Goal: Transaction & Acquisition: Purchase product/service

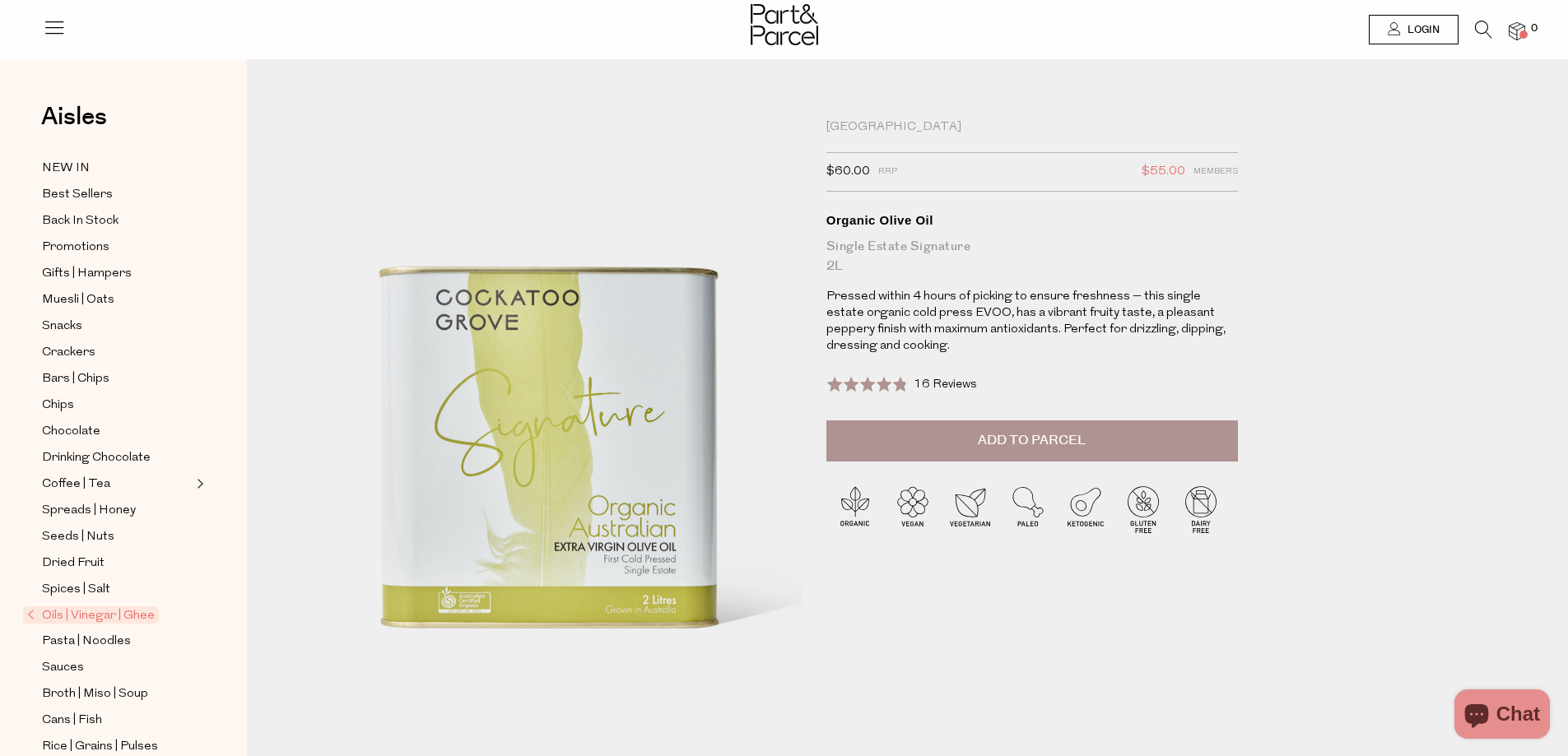
click at [117, 606] on span "Oils | Vinegar | Ghee" at bounding box center [90, 614] width 136 height 17
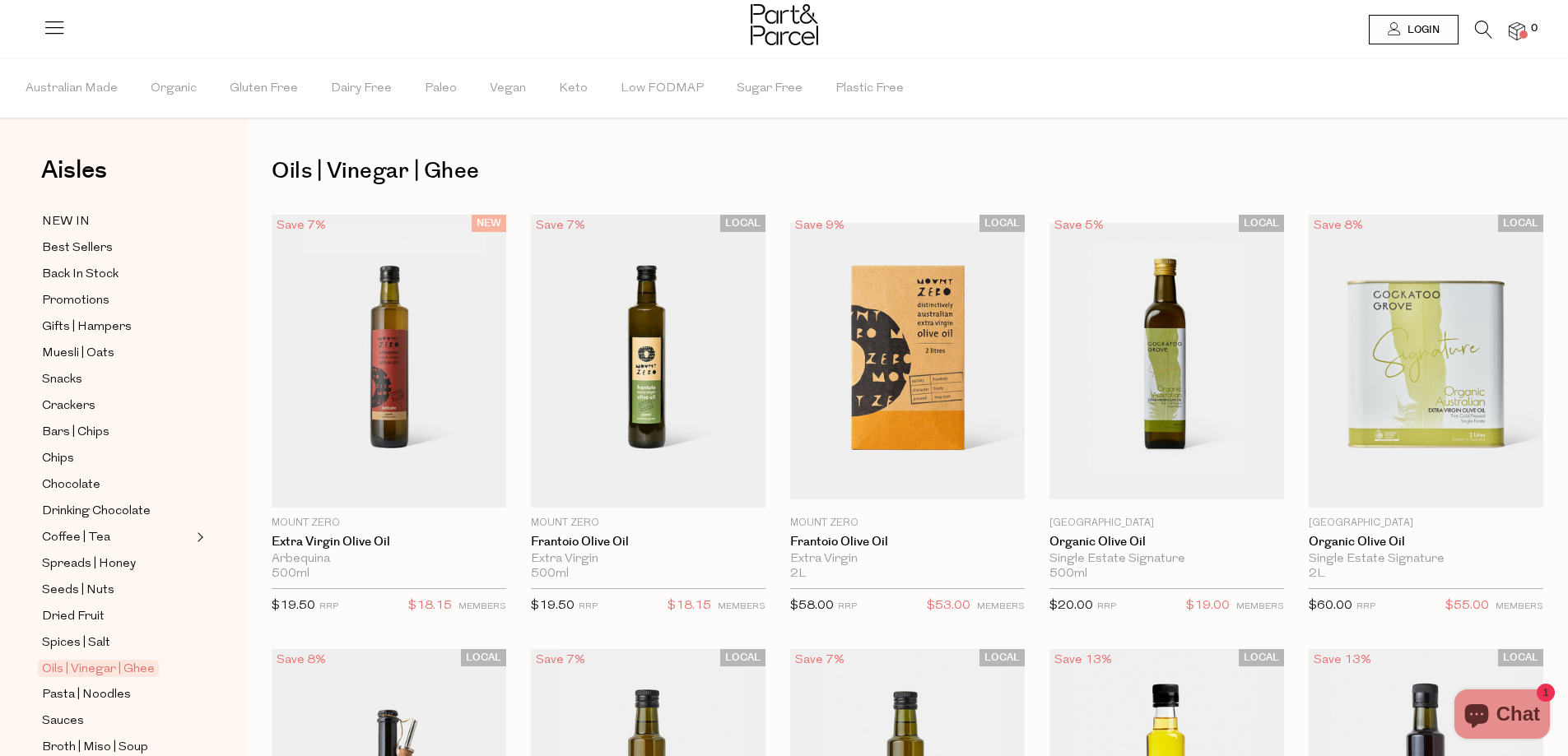
click at [1485, 31] on icon at bounding box center [1483, 30] width 17 height 18
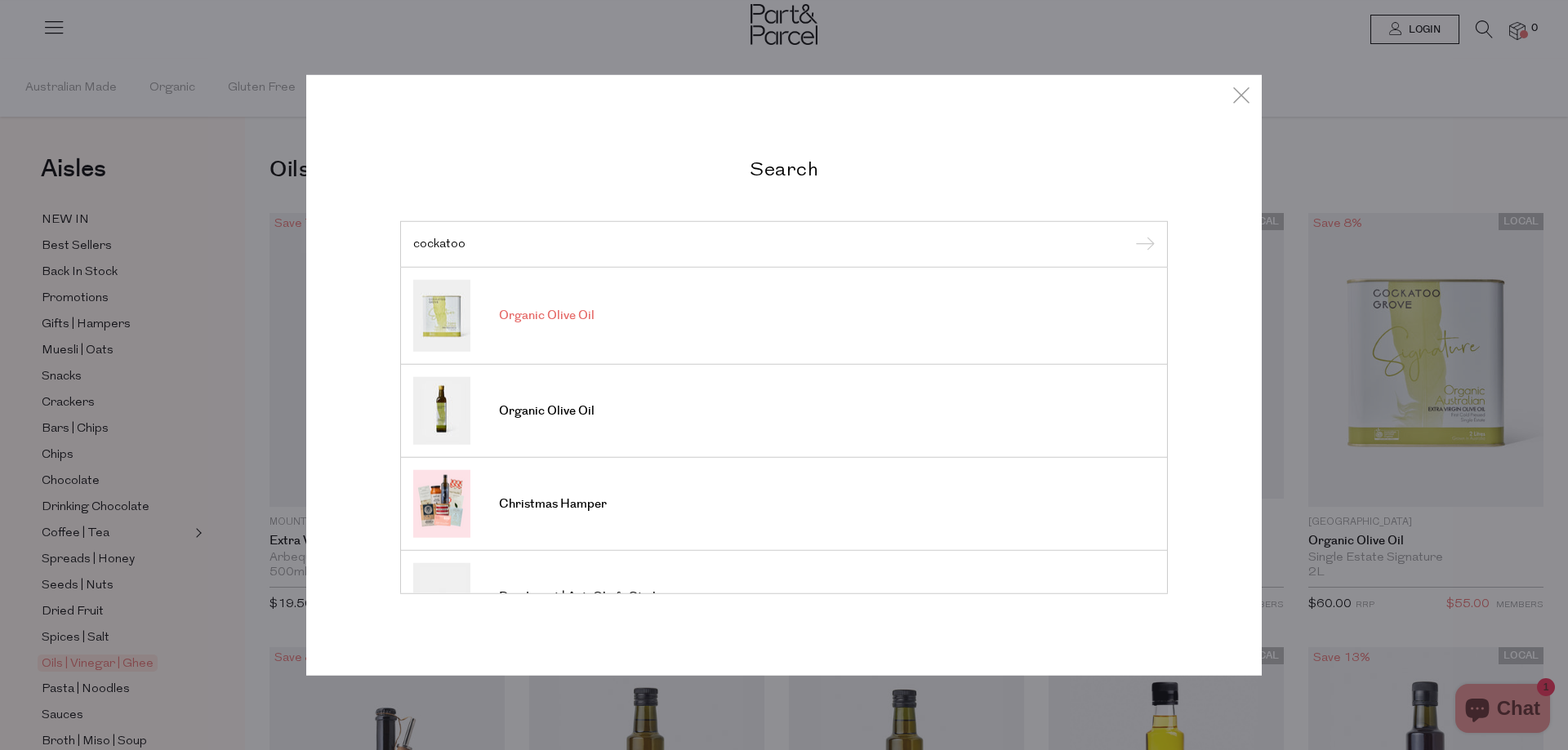
type input "cockatoo"
click at [705, 317] on link "Organic Olive Oil" at bounding box center [784, 315] width 742 height 72
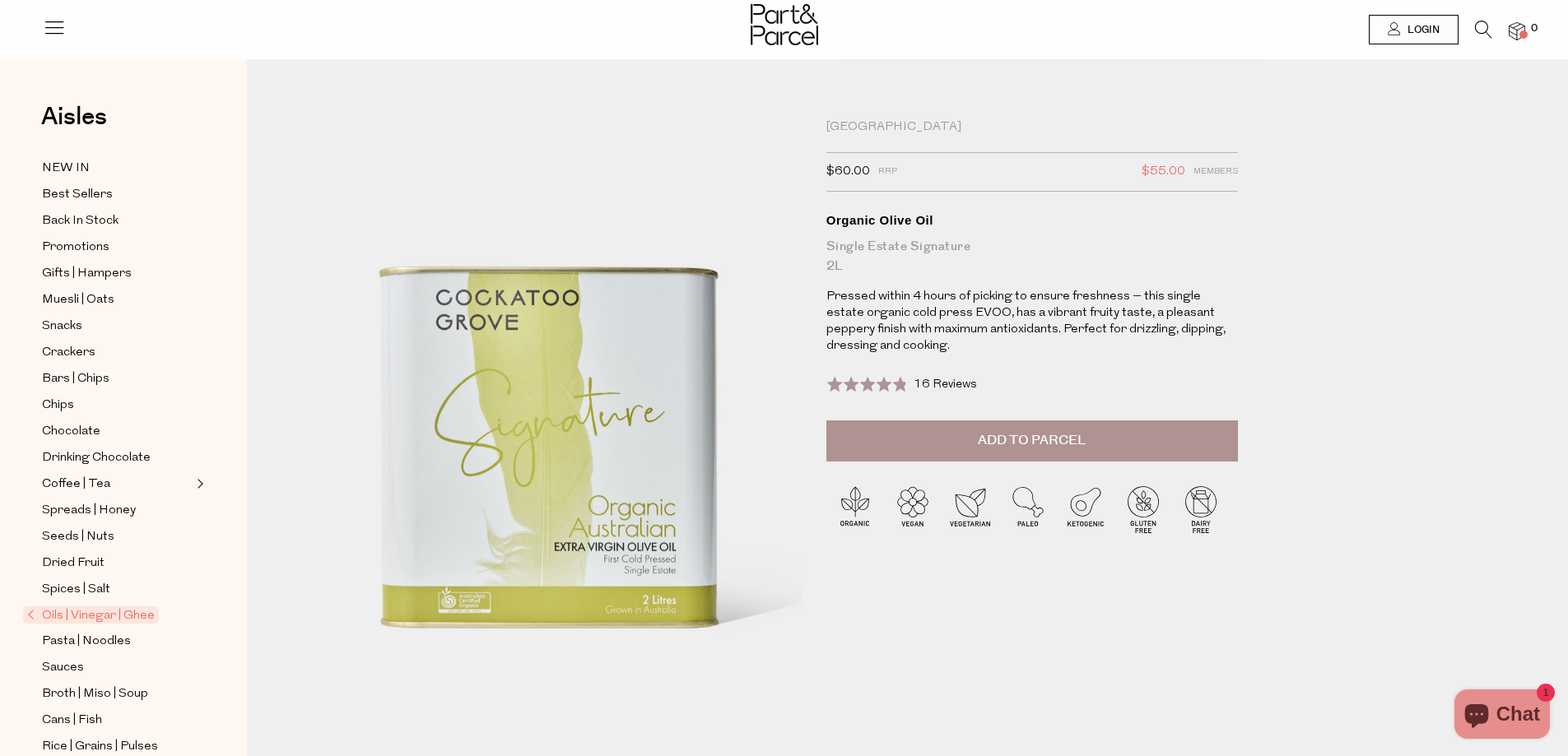
click at [1058, 446] on span "Add to Parcel" at bounding box center [1031, 440] width 107 height 19
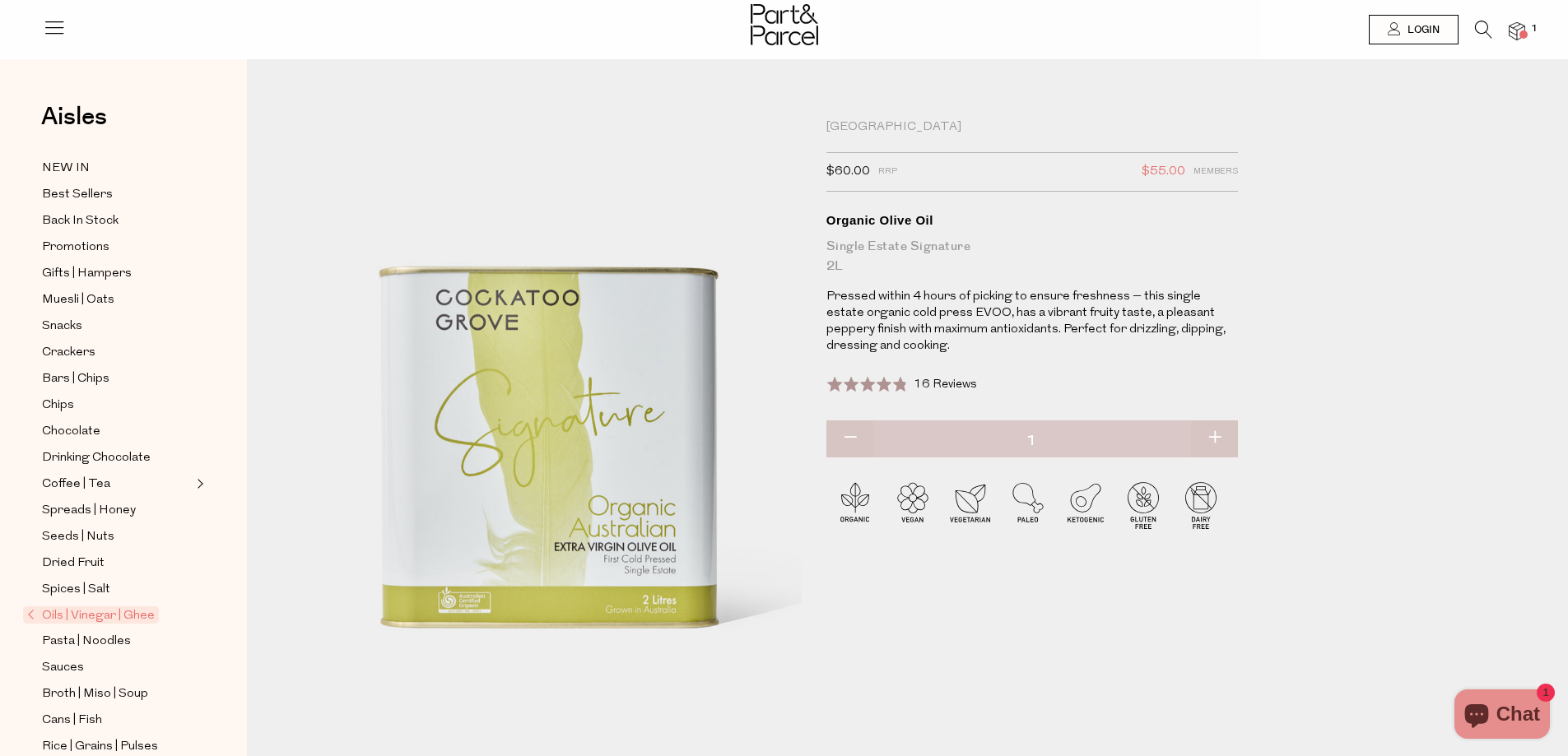
click at [774, 22] on img at bounding box center [784, 24] width 68 height 41
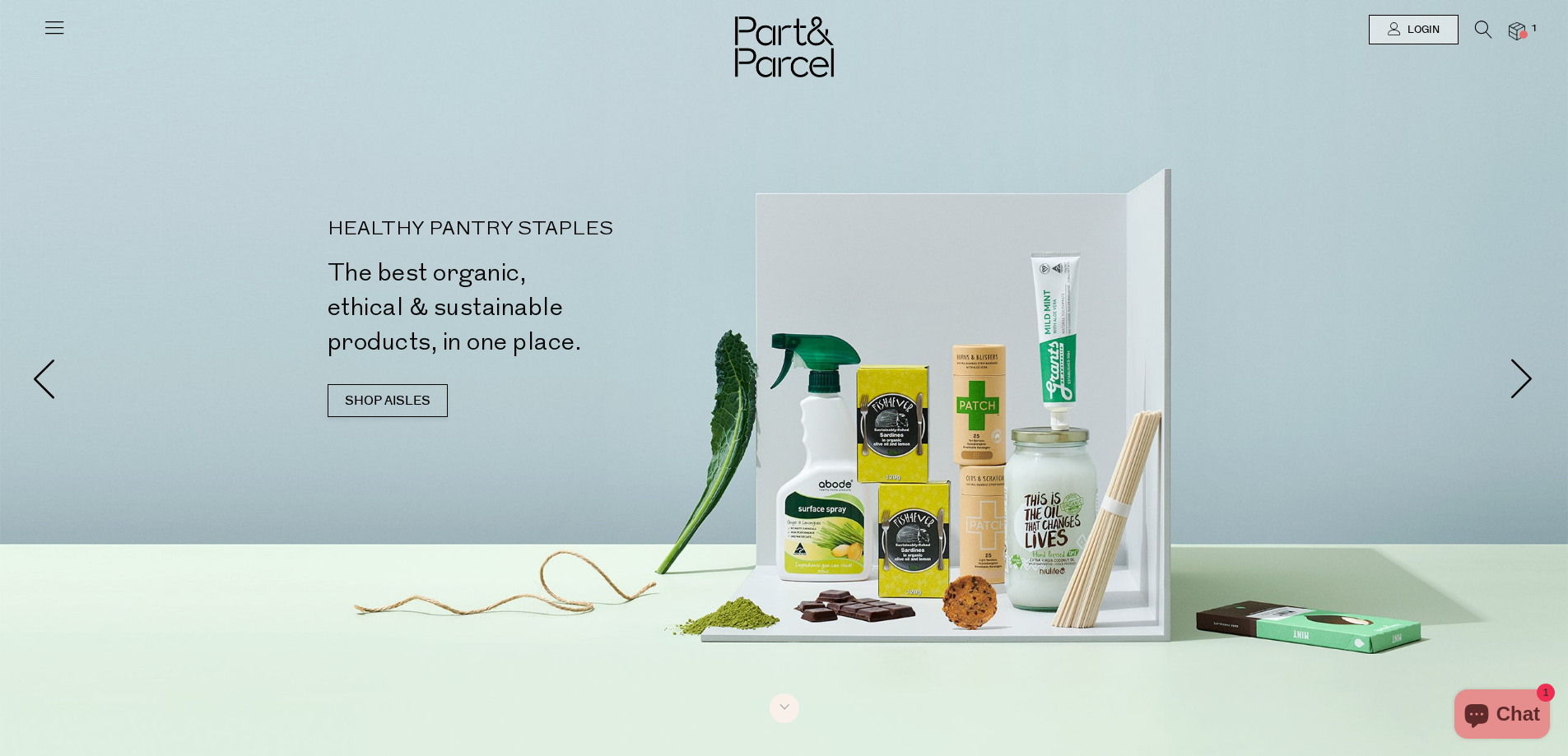
click at [51, 26] on icon at bounding box center [54, 27] width 23 height 23
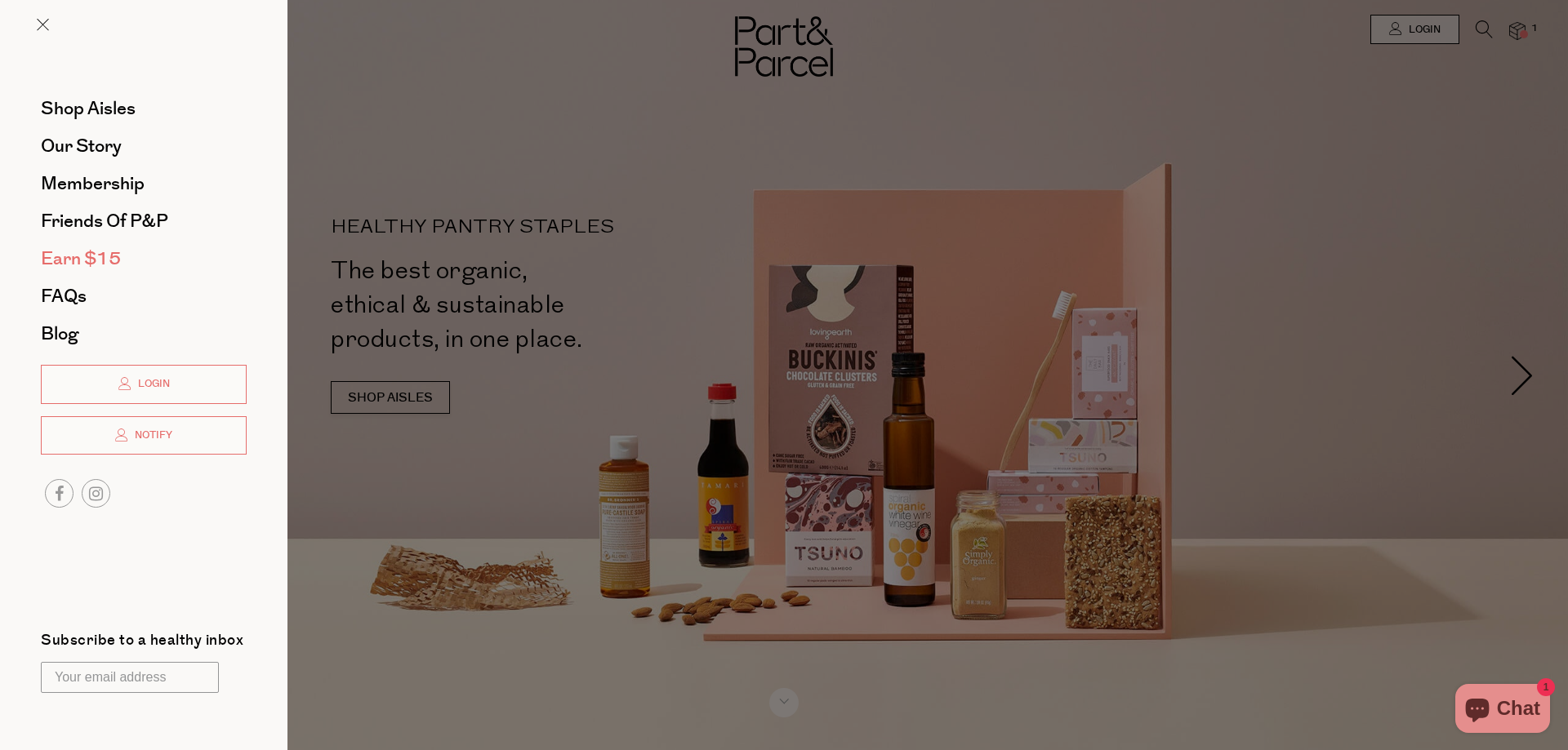
click at [143, 263] on link "Earn $15" at bounding box center [143, 258] width 206 height 18
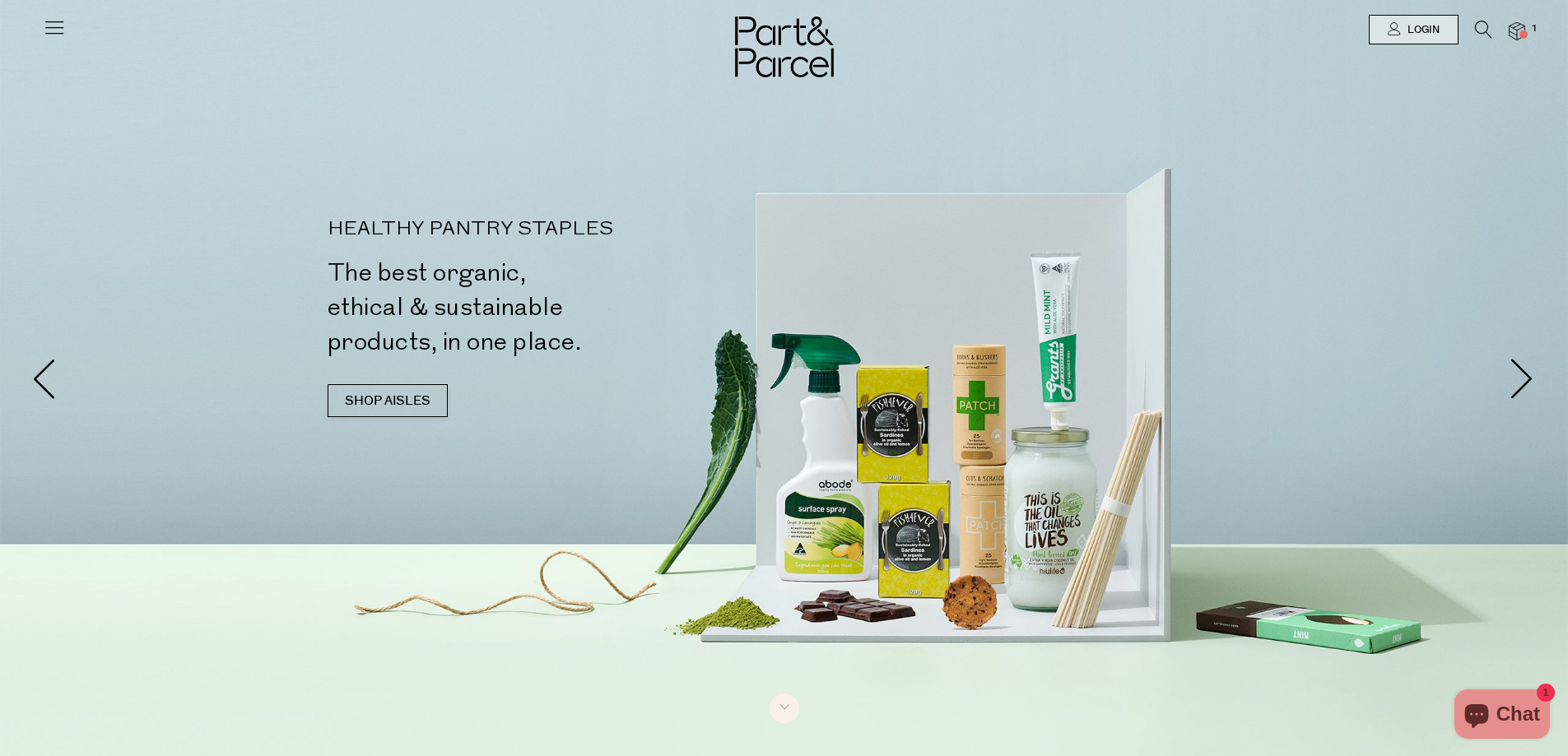
click at [62, 22] on icon at bounding box center [54, 27] width 23 height 23
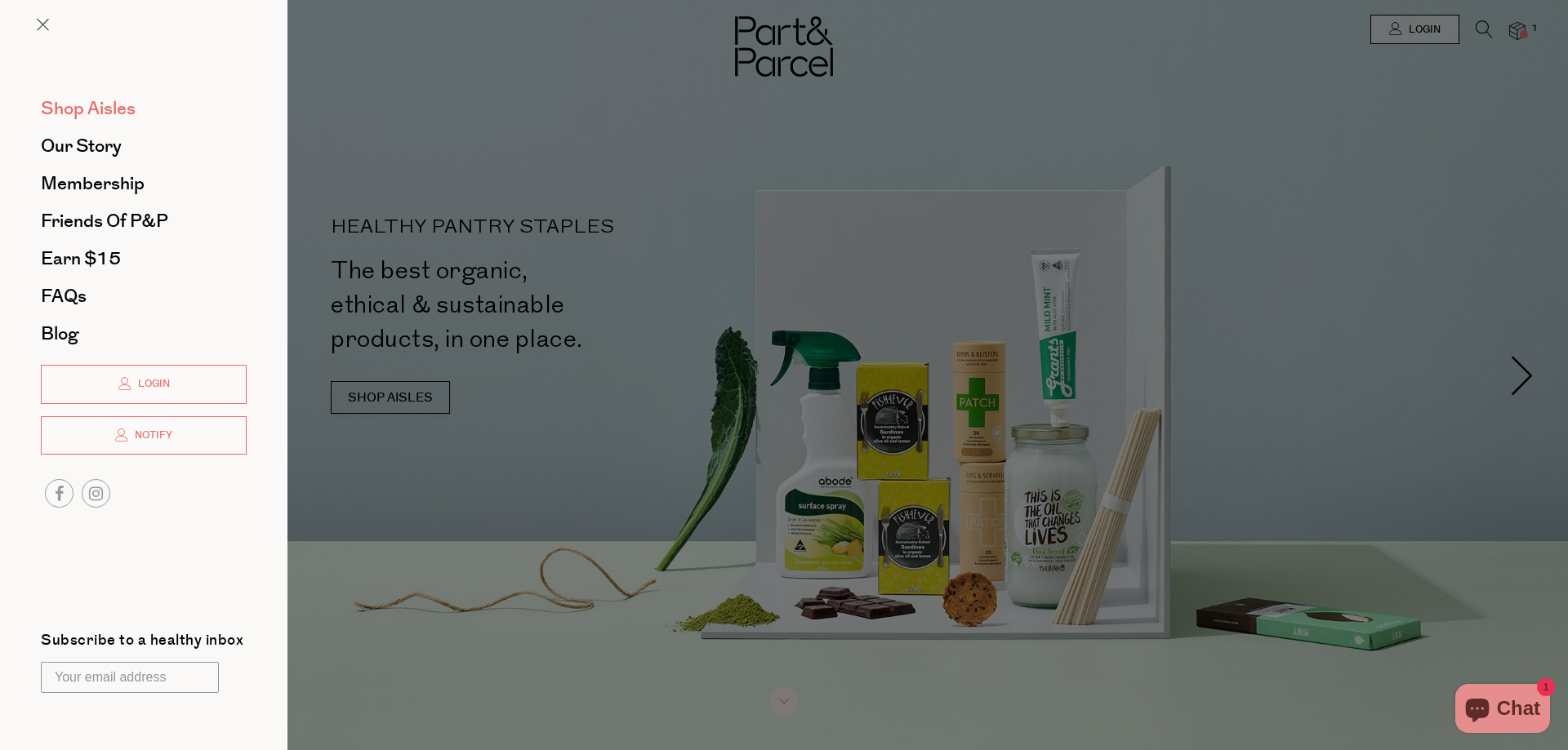
click at [96, 119] on span "Shop Aisles" at bounding box center [88, 108] width 95 height 27
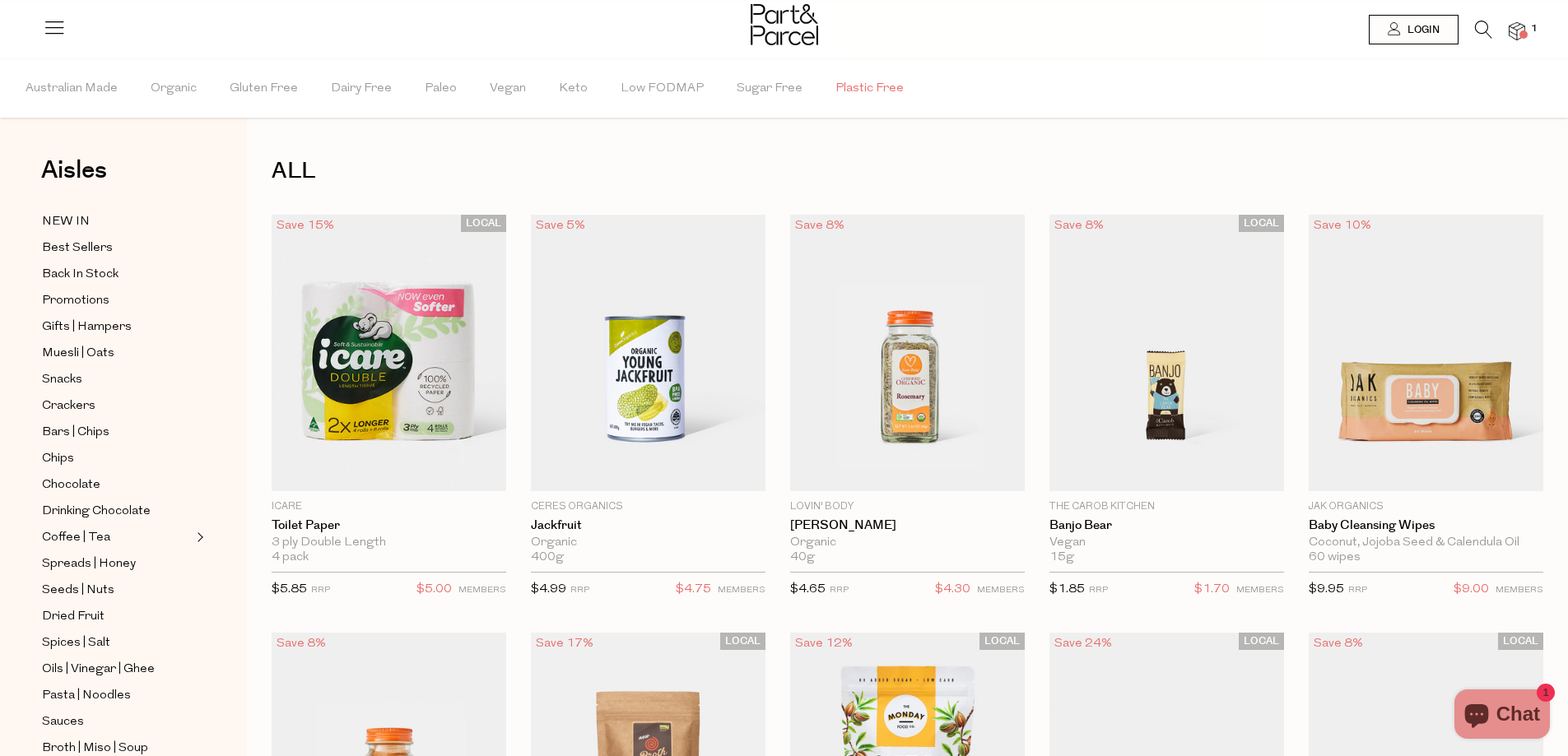
click at [854, 93] on span "Plastic Free" at bounding box center [869, 88] width 69 height 58
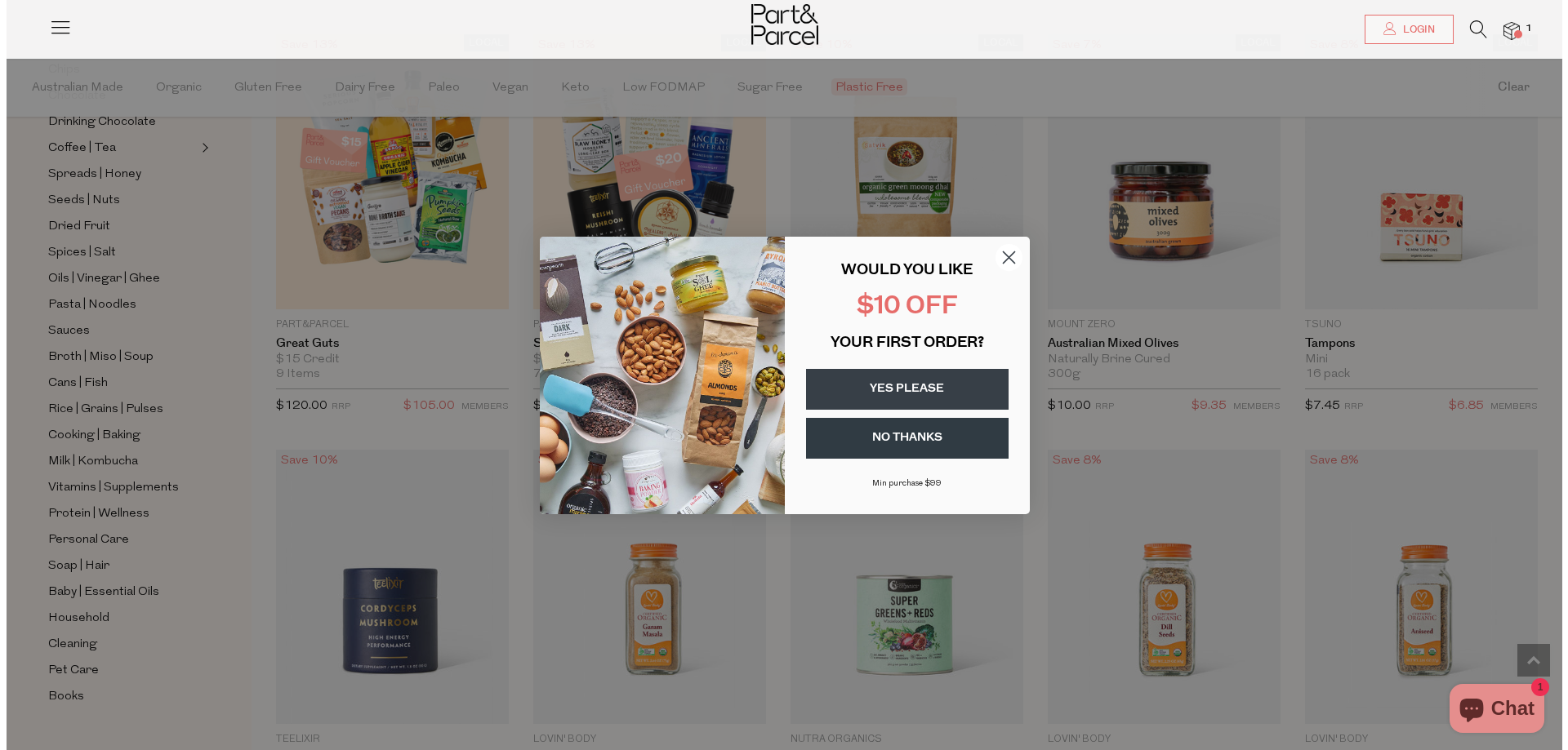
scroll to position [2300, 0]
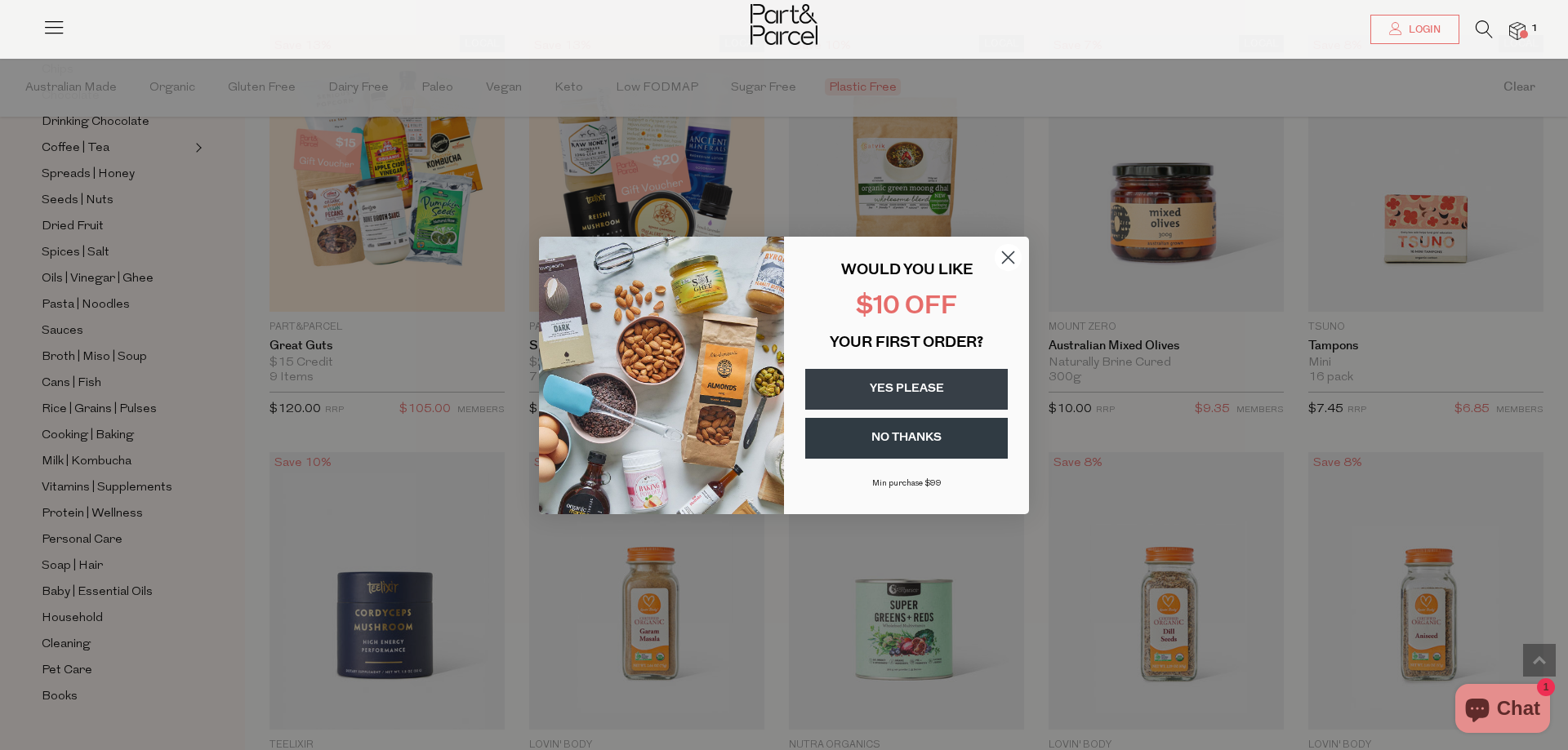
click at [948, 384] on button "YES PLEASE" at bounding box center [906, 388] width 202 height 40
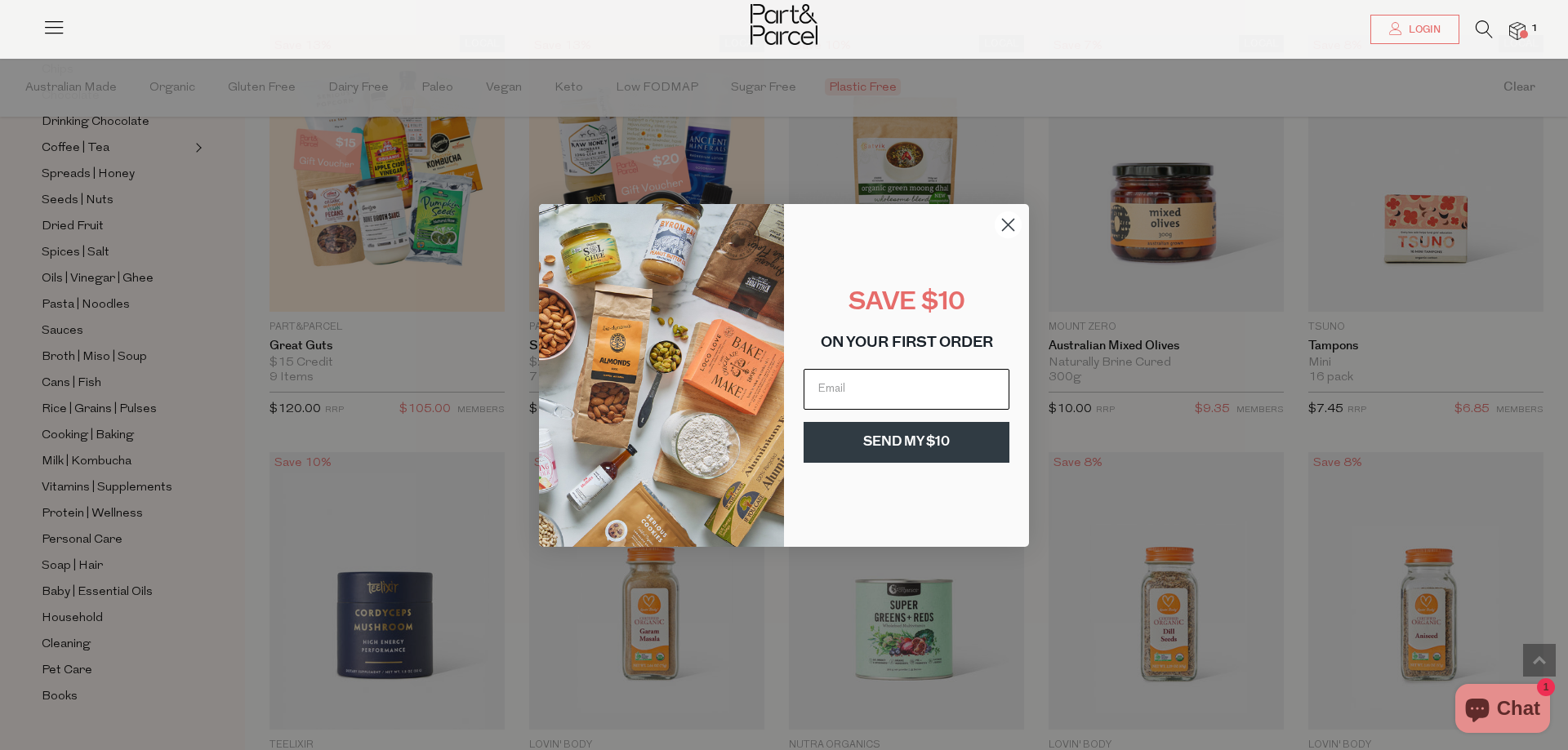
click at [909, 382] on input "Email" at bounding box center [906, 388] width 206 height 40
type input "cindy.t.yiu@gmail.com"
click at [901, 438] on button "SEND MY $10" at bounding box center [906, 442] width 206 height 40
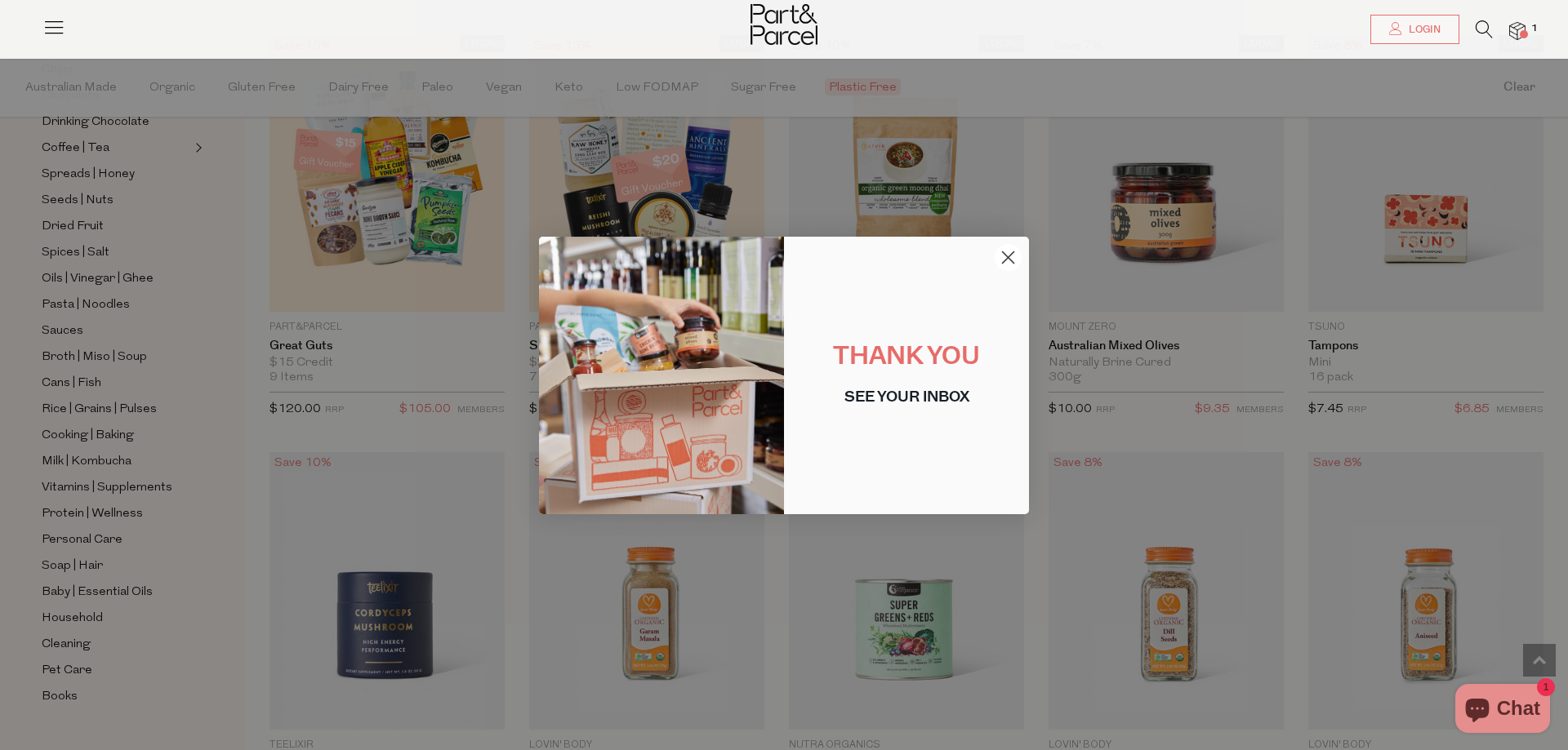
click at [1015, 259] on circle "Close dialog" at bounding box center [1008, 256] width 27 height 27
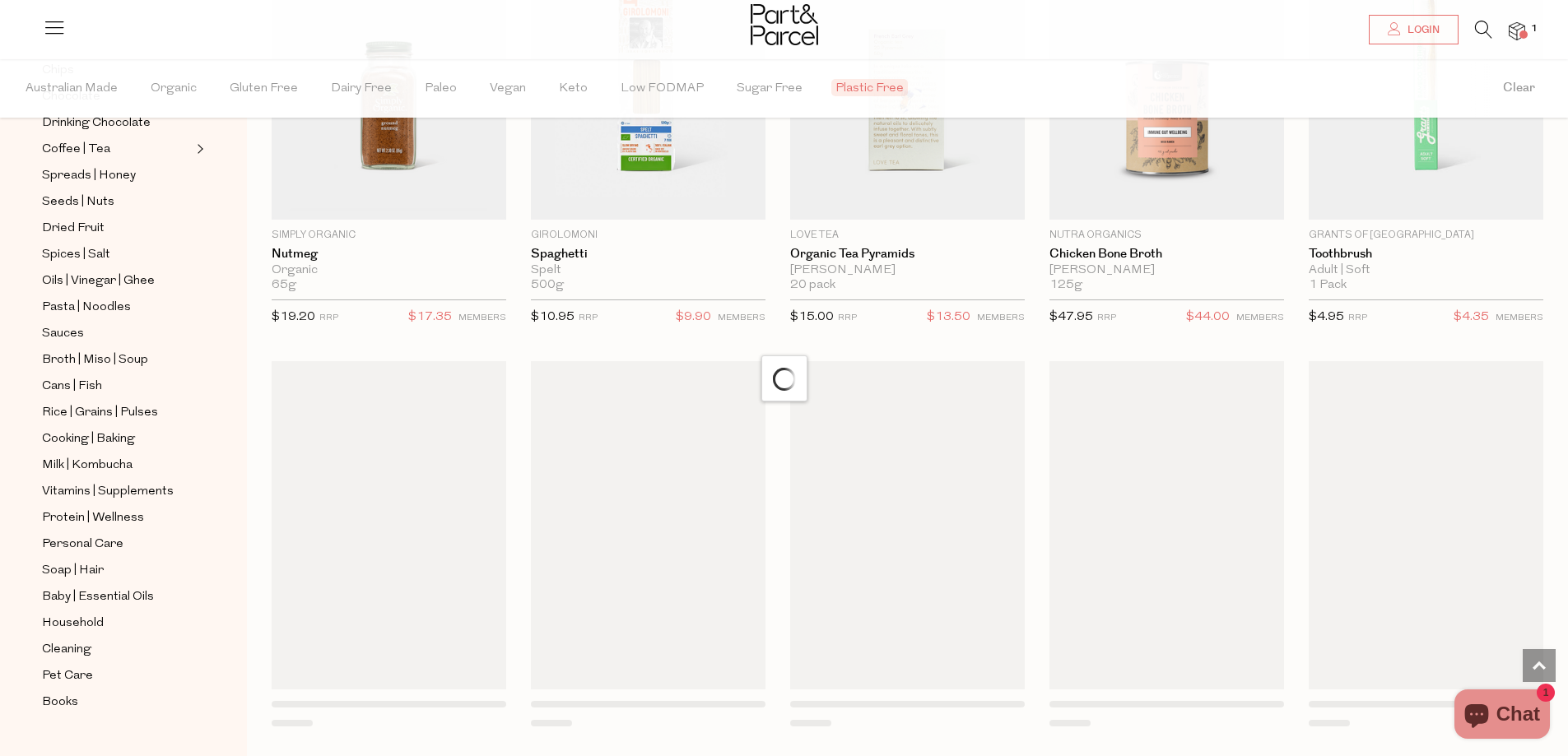
scroll to position [13641, 0]
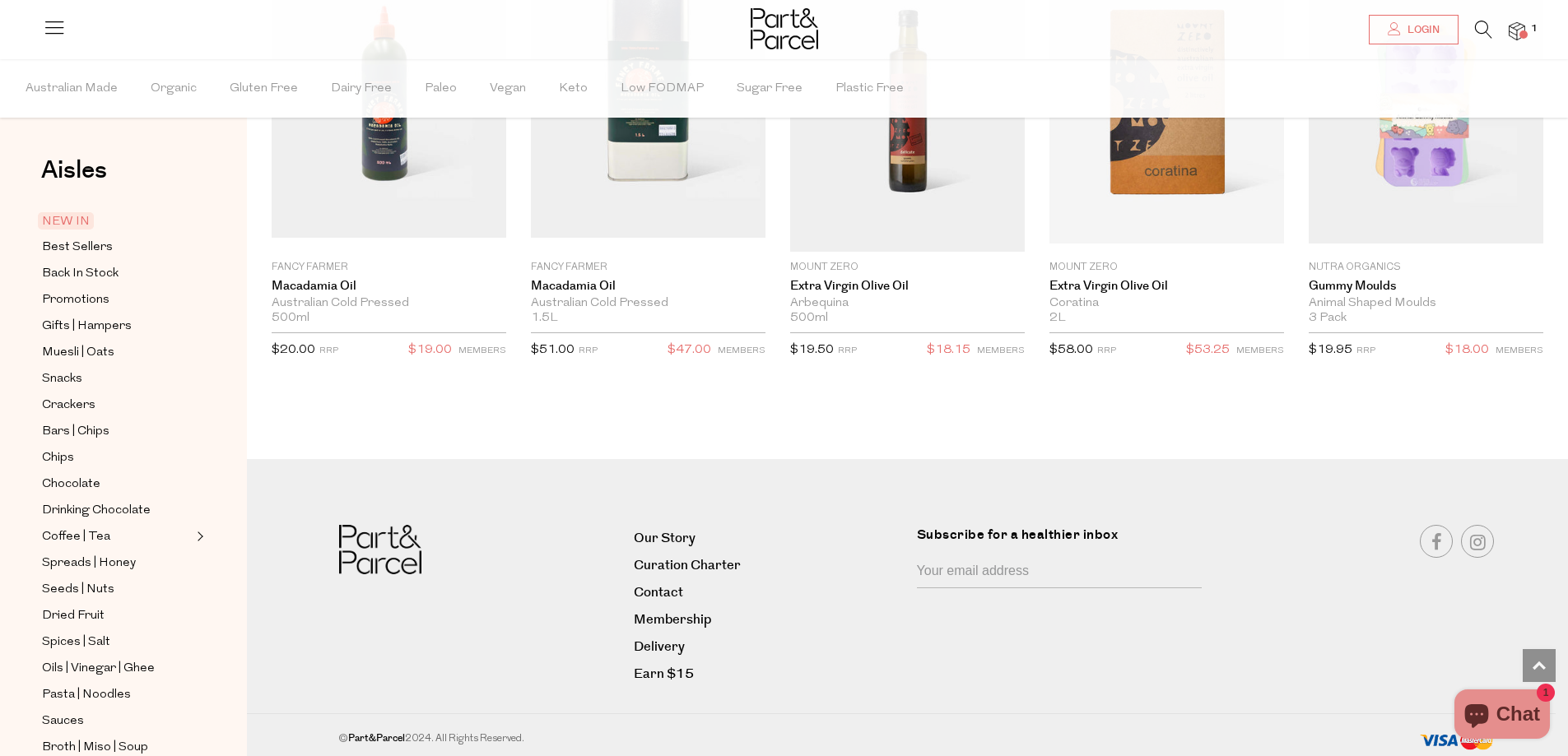
click at [680, 644] on link "Delivery" at bounding box center [769, 647] width 270 height 22
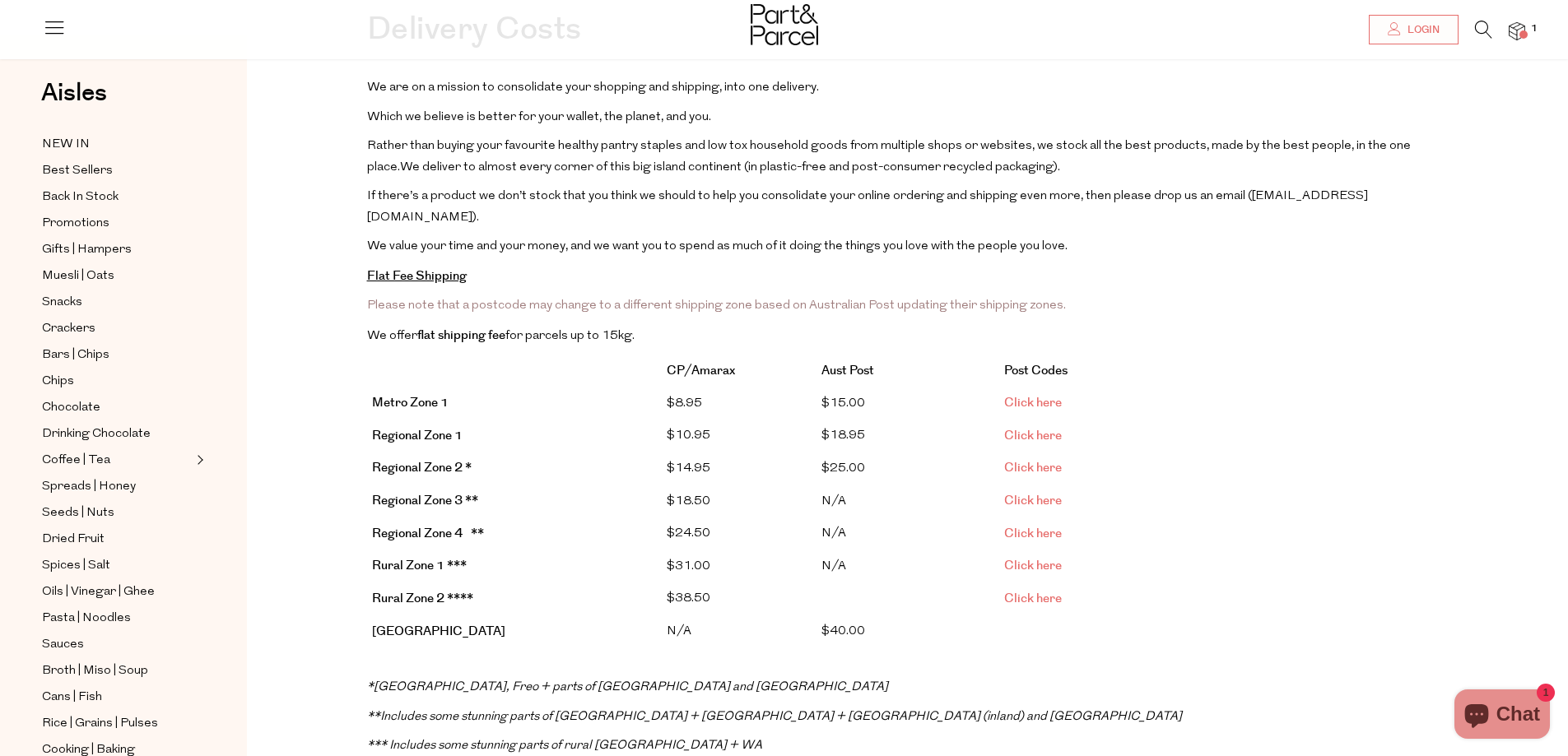
scroll to position [165, 0]
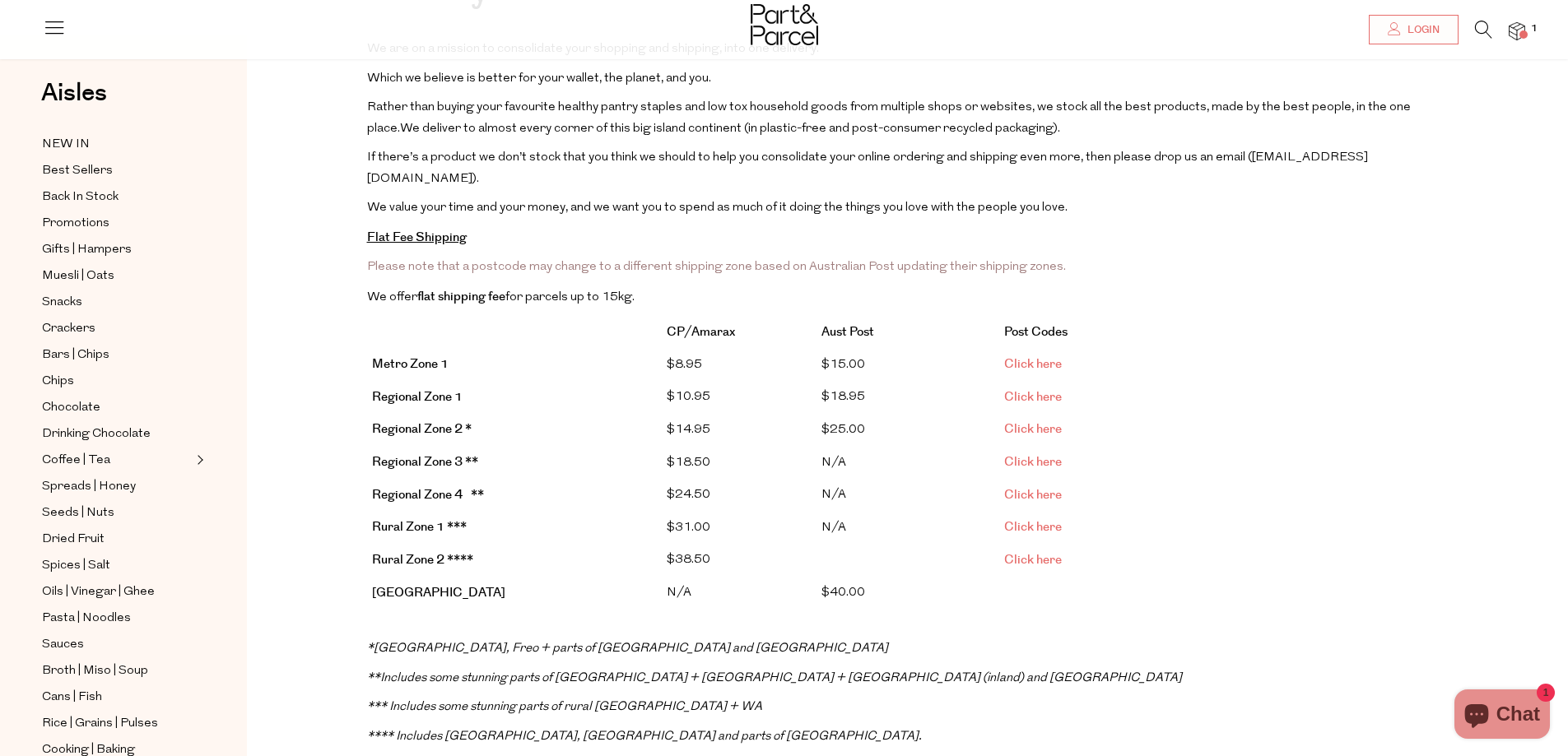
click at [1039, 356] on link "Click here" at bounding box center [1032, 364] width 58 height 17
